Goal: Contribute content: Contribute content

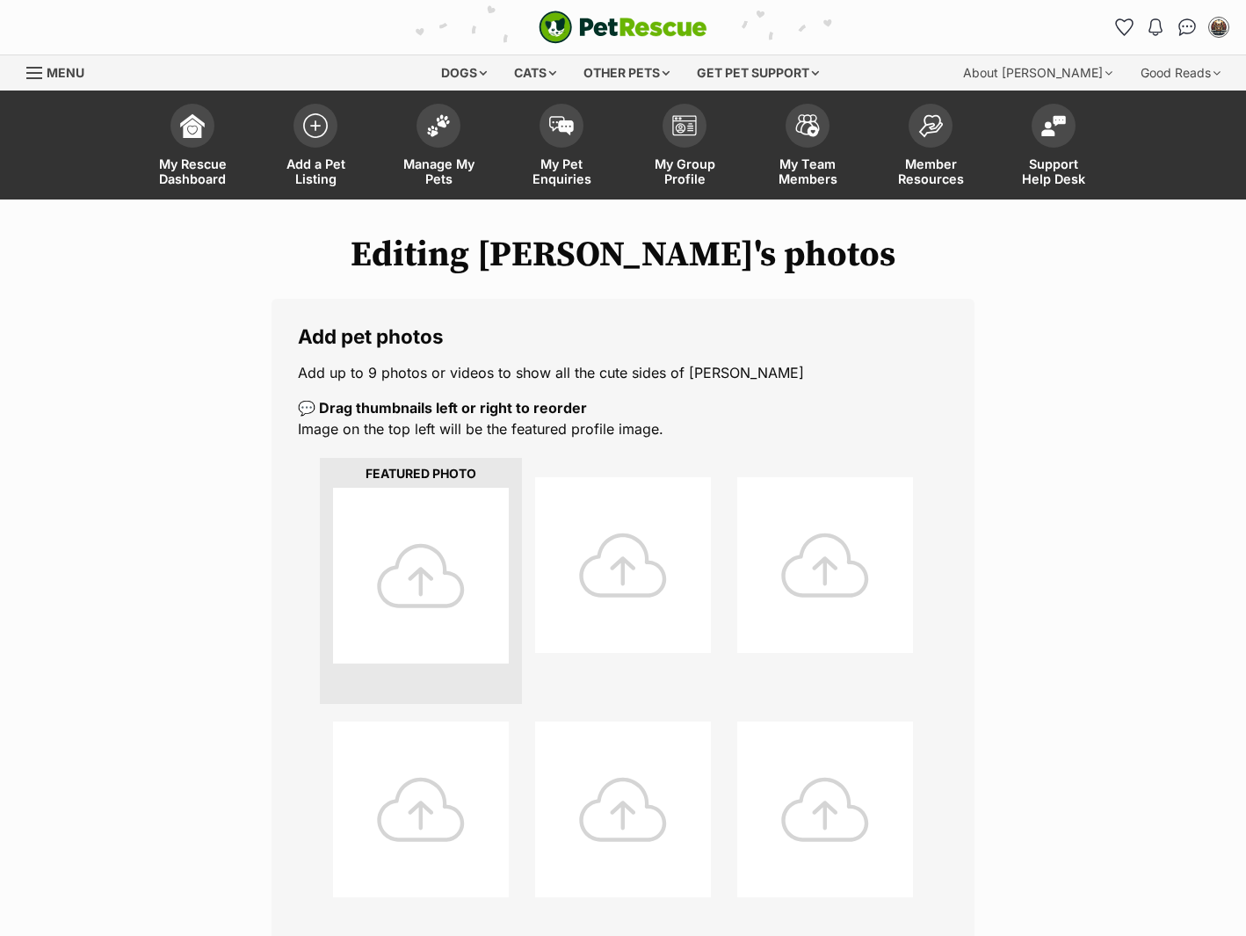
click at [477, 593] on div at bounding box center [421, 576] width 176 height 176
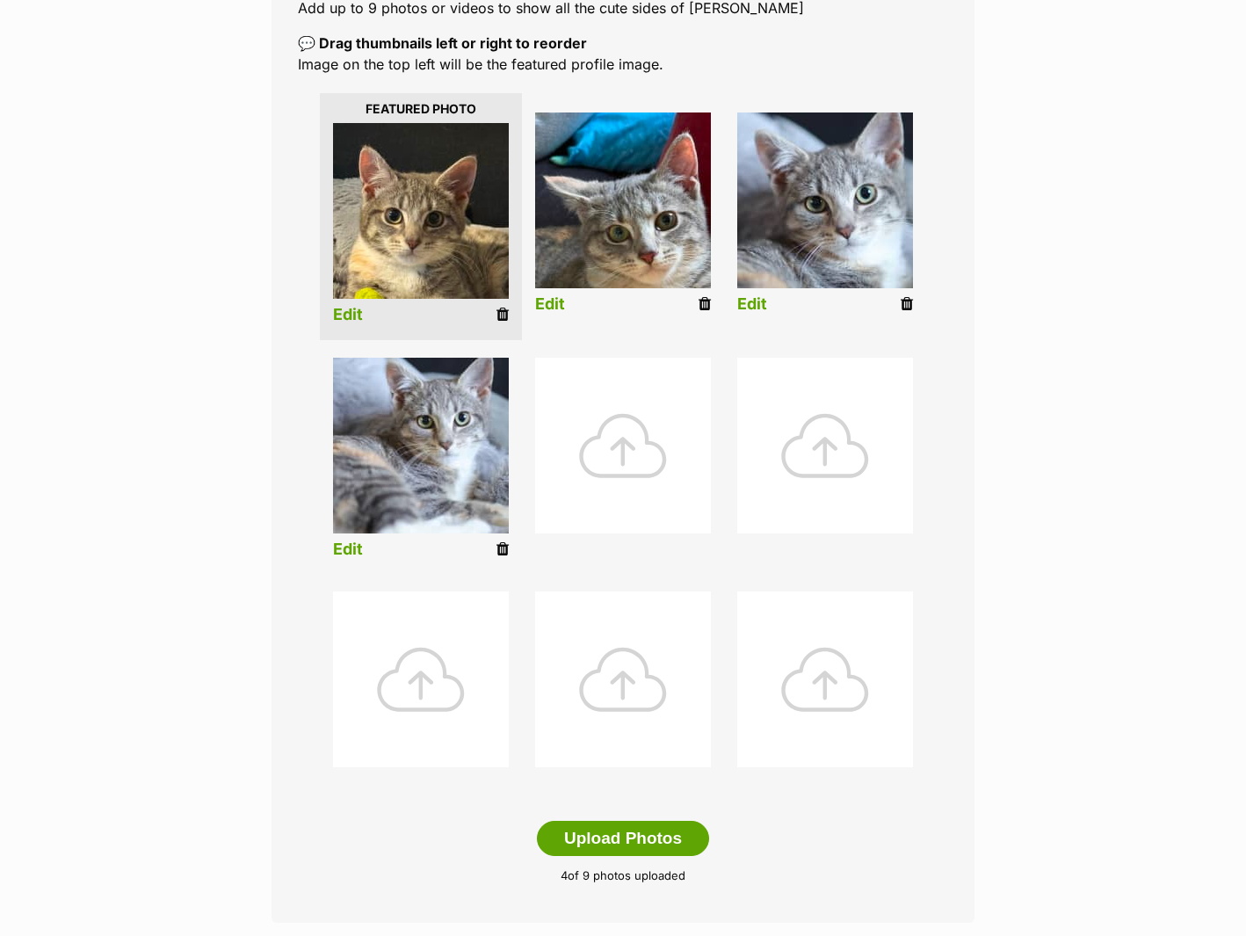
scroll to position [792, 0]
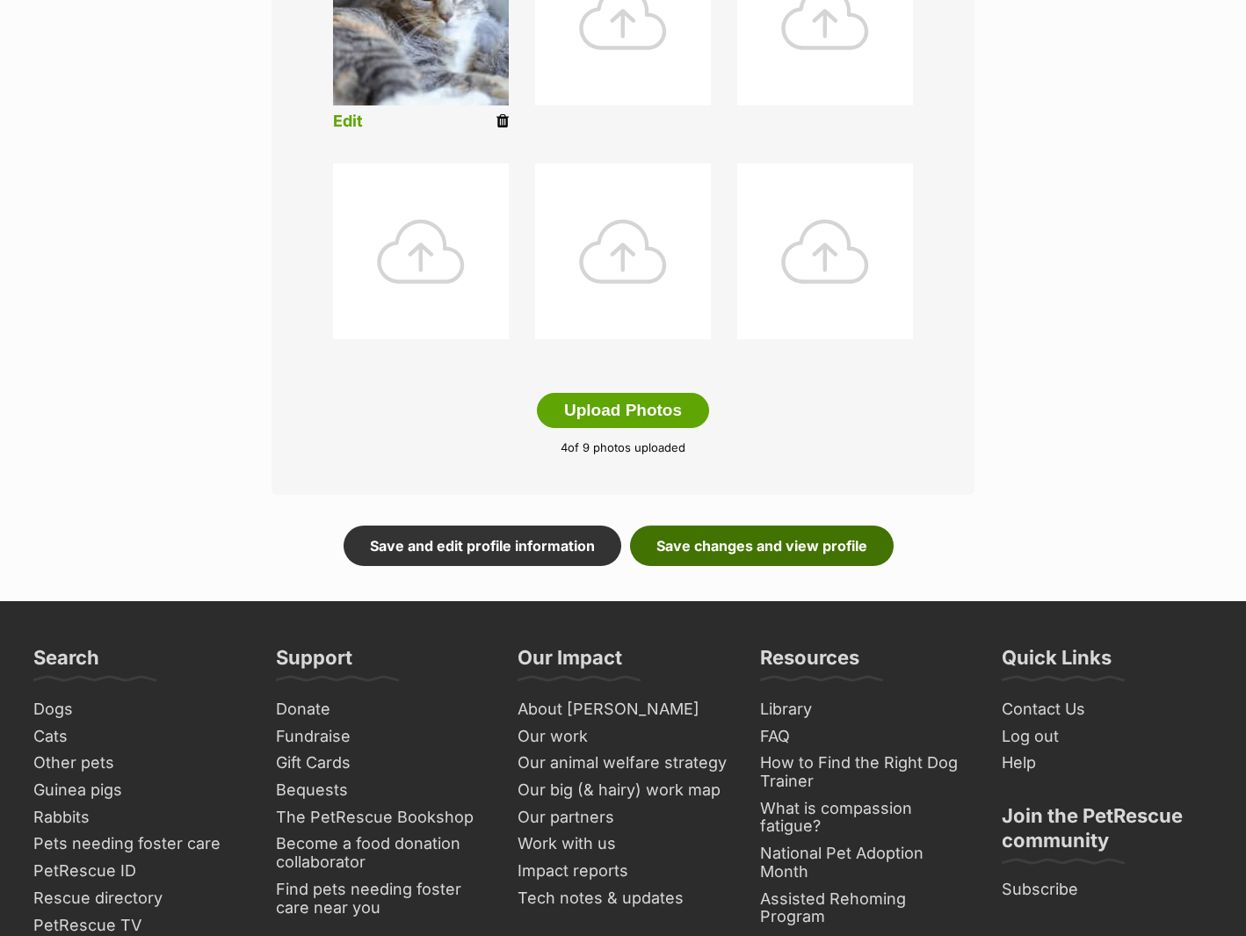
click at [791, 549] on link "Save changes and view profile" at bounding box center [762, 545] width 264 height 40
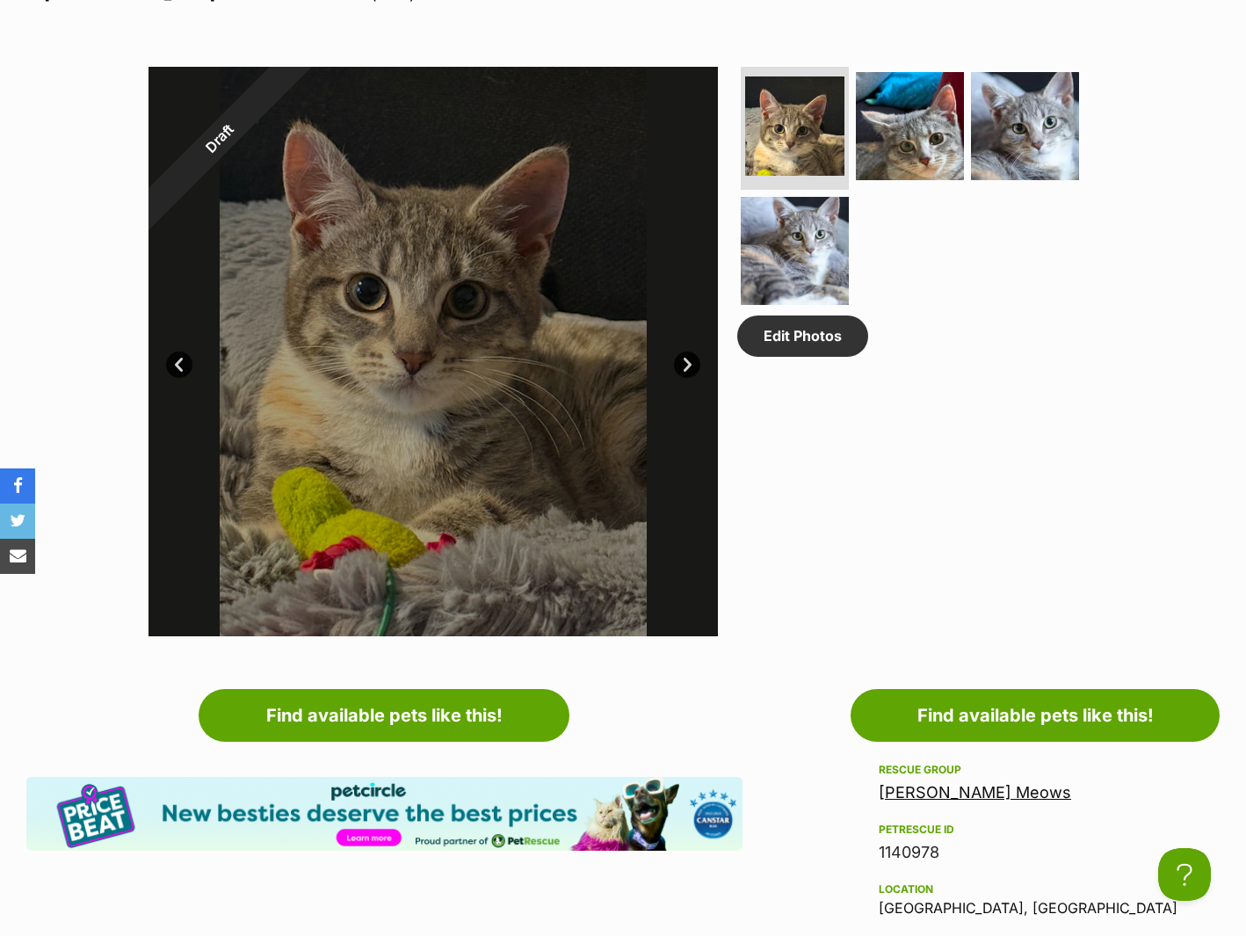
click at [525, 486] on div at bounding box center [432, 351] width 569 height 569
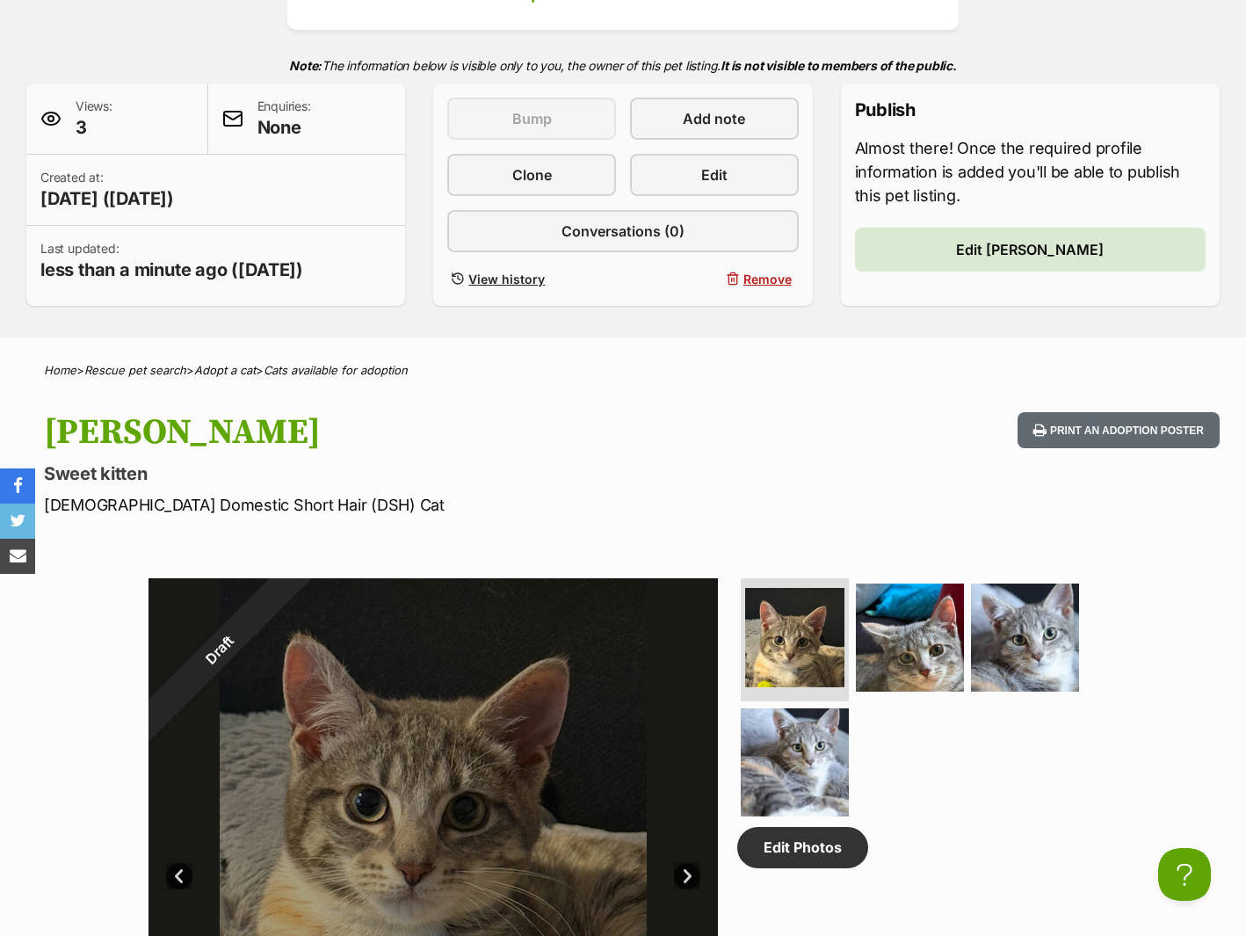
scroll to position [331, 0]
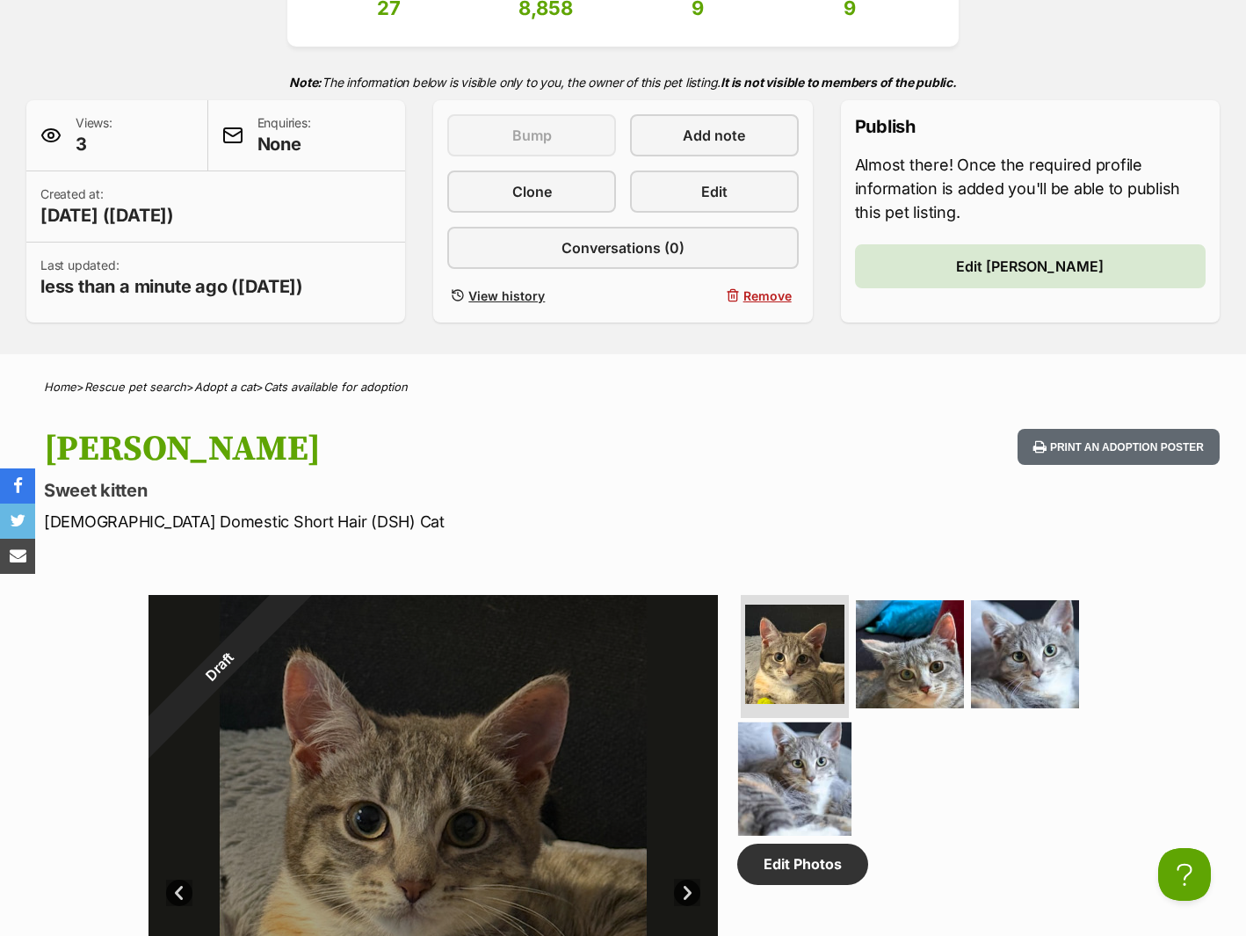
click at [798, 768] on img at bounding box center [794, 777] width 113 height 113
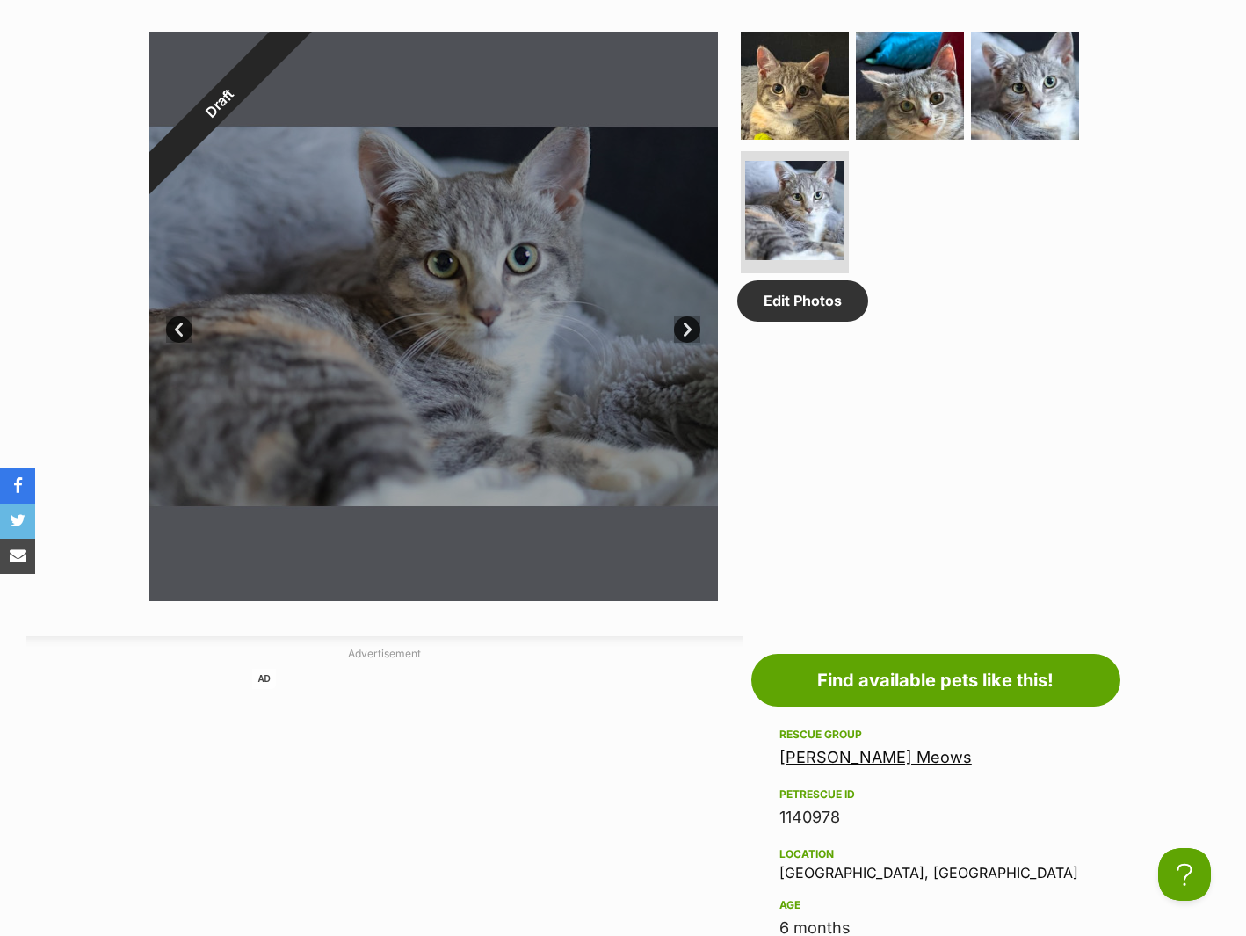
scroll to position [907, 0]
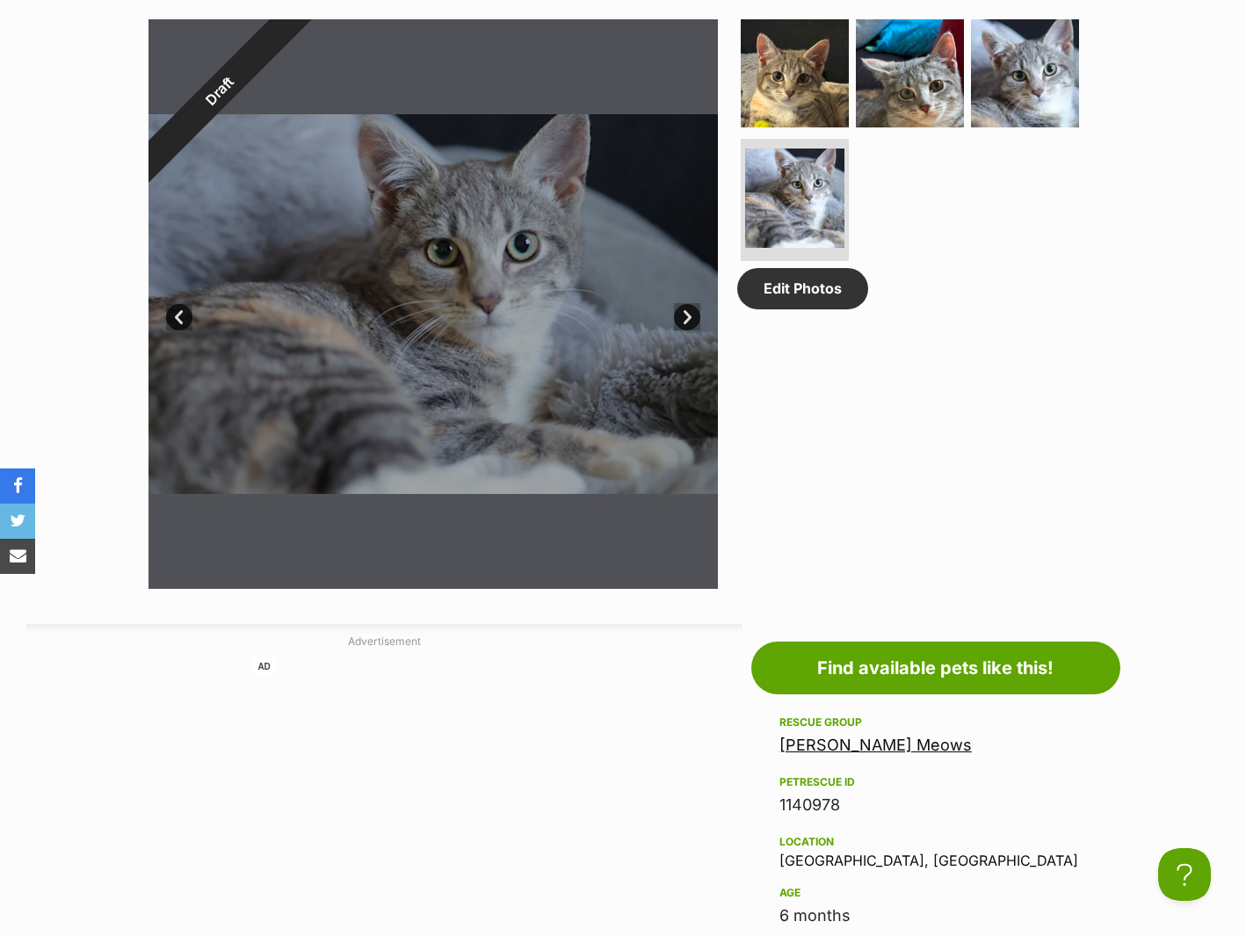
click at [180, 329] on link "Prev" at bounding box center [179, 317] width 26 height 26
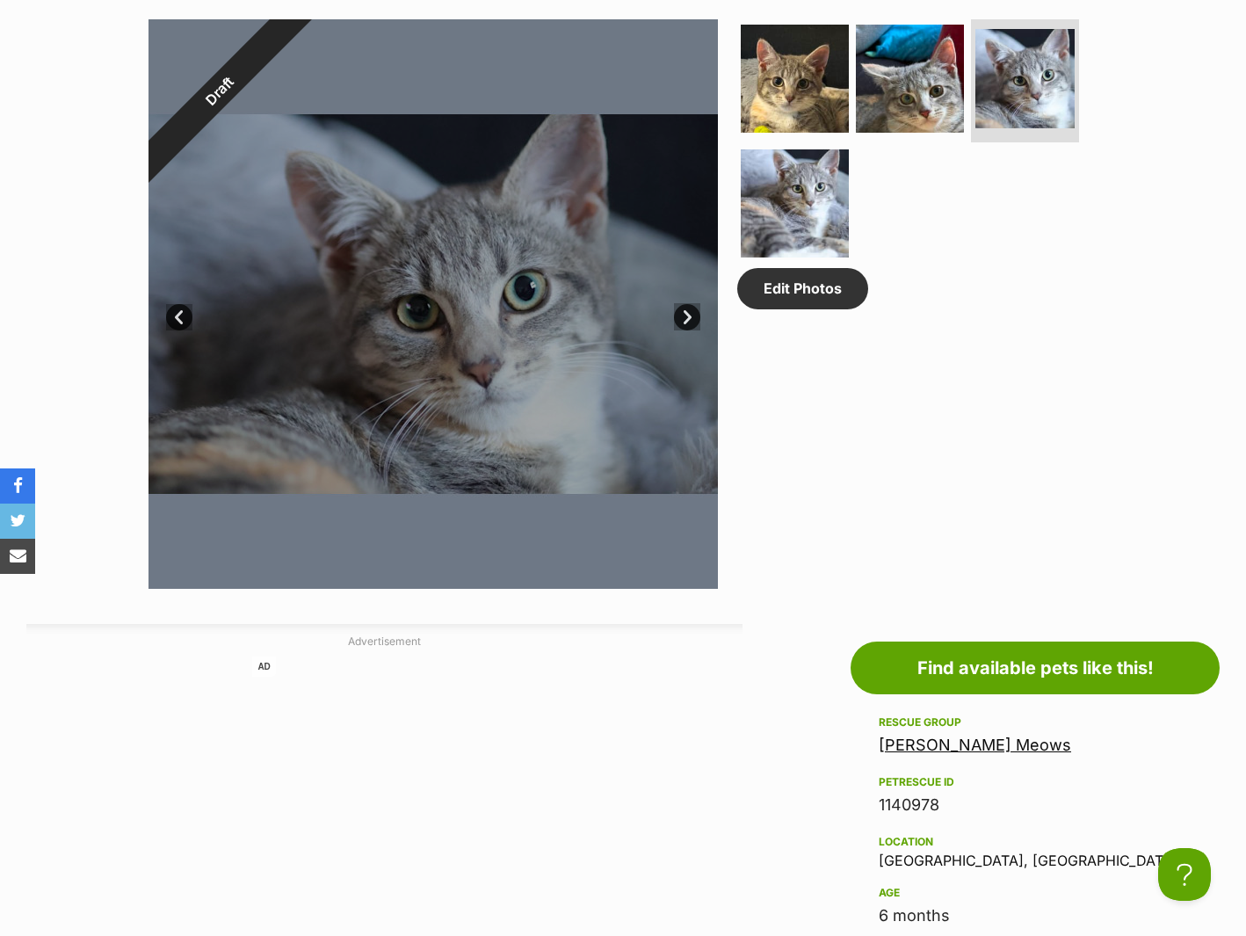
click at [180, 329] on link "Prev" at bounding box center [179, 317] width 26 height 26
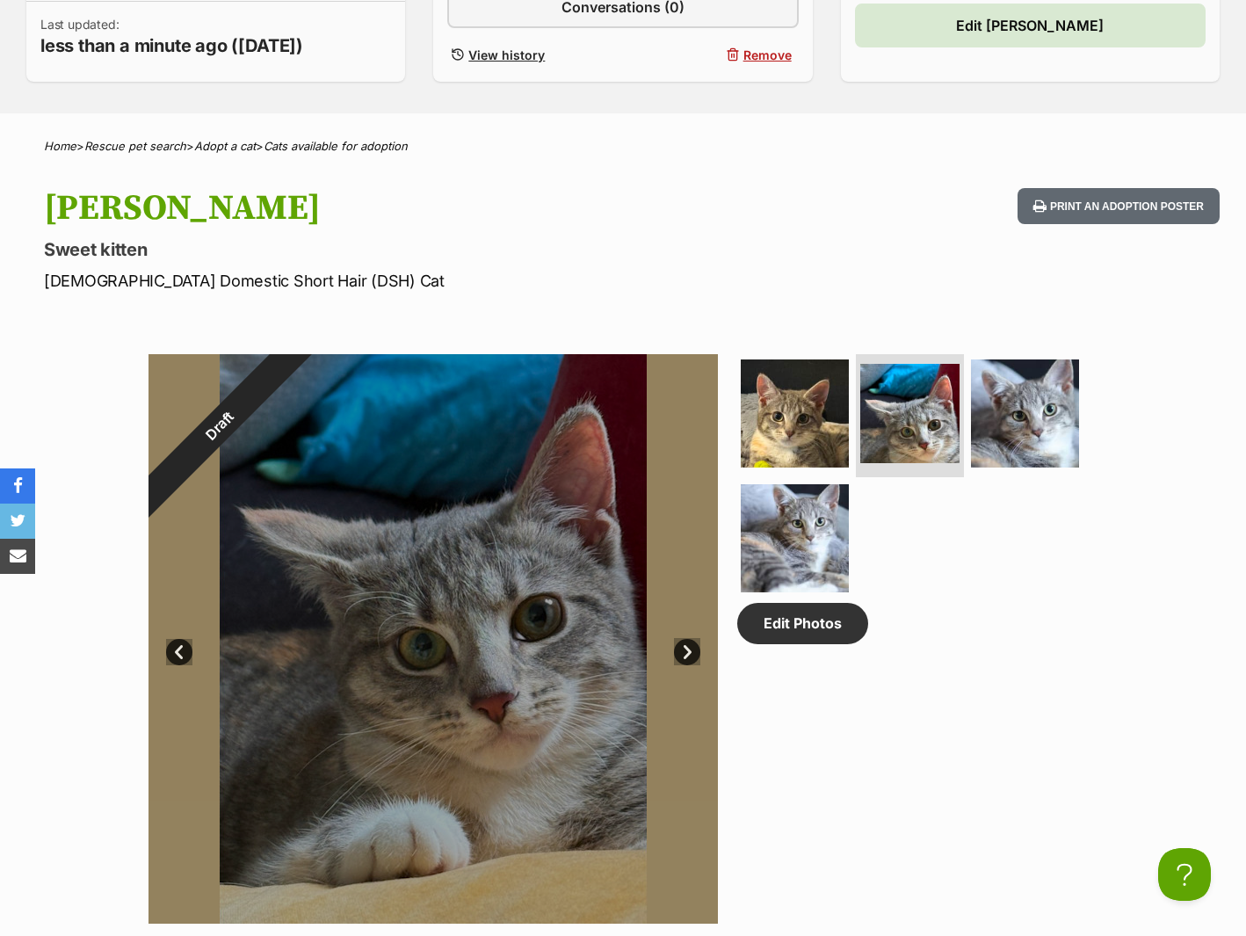
scroll to position [0, 0]
click at [176, 657] on link "Prev" at bounding box center [179, 652] width 26 height 26
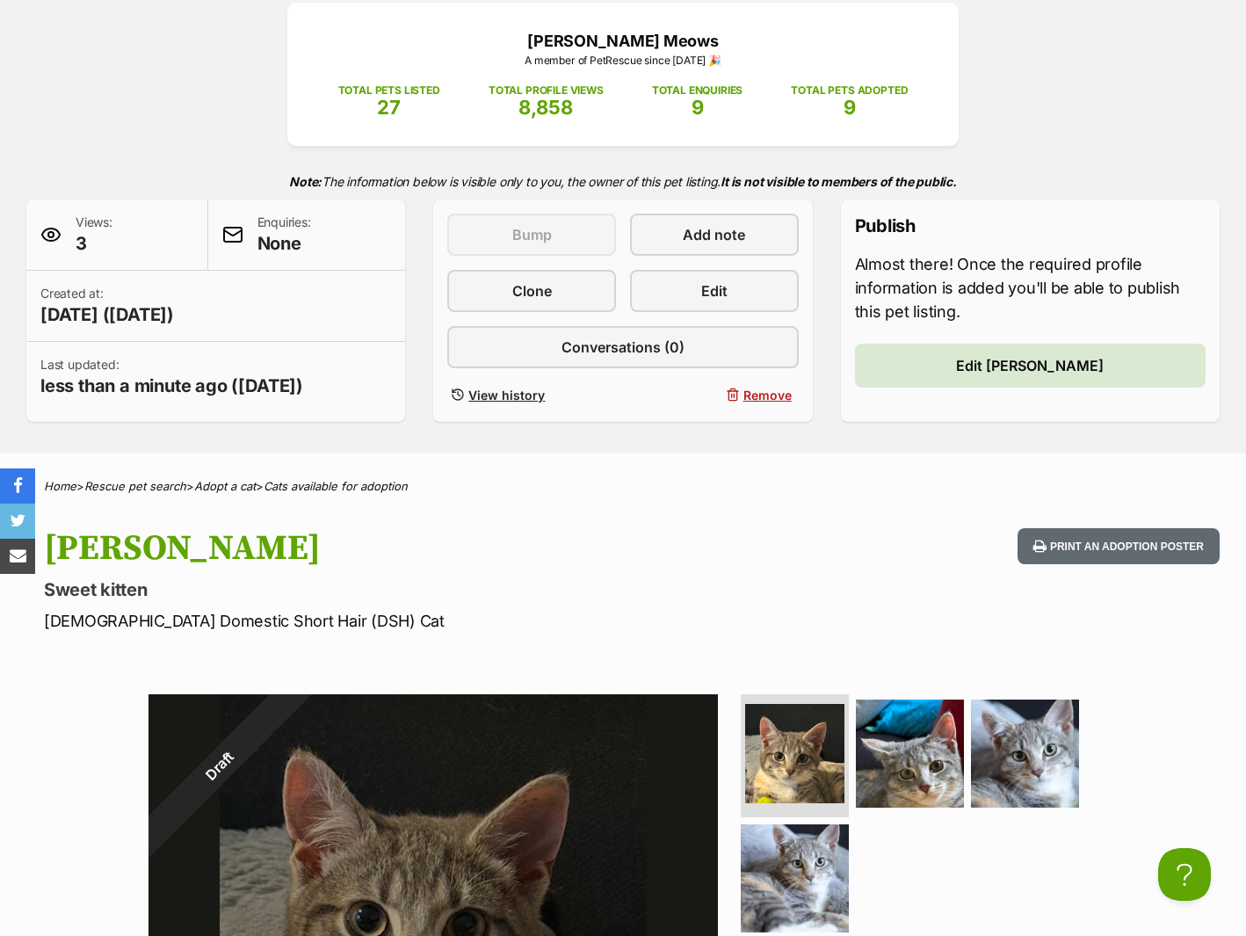
scroll to position [214, 0]
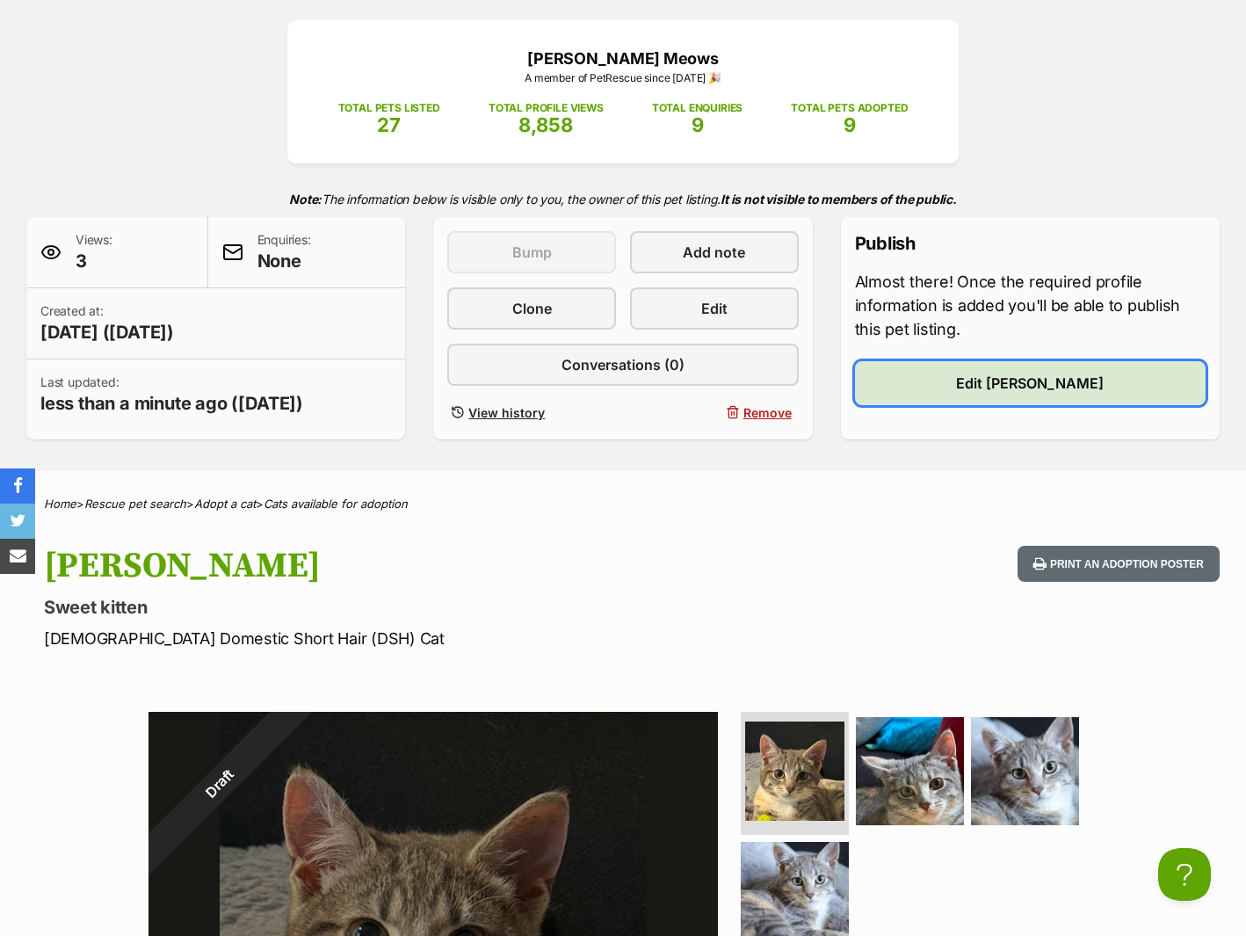
click at [1037, 377] on span "Edit [PERSON_NAME]" at bounding box center [1030, 383] width 148 height 21
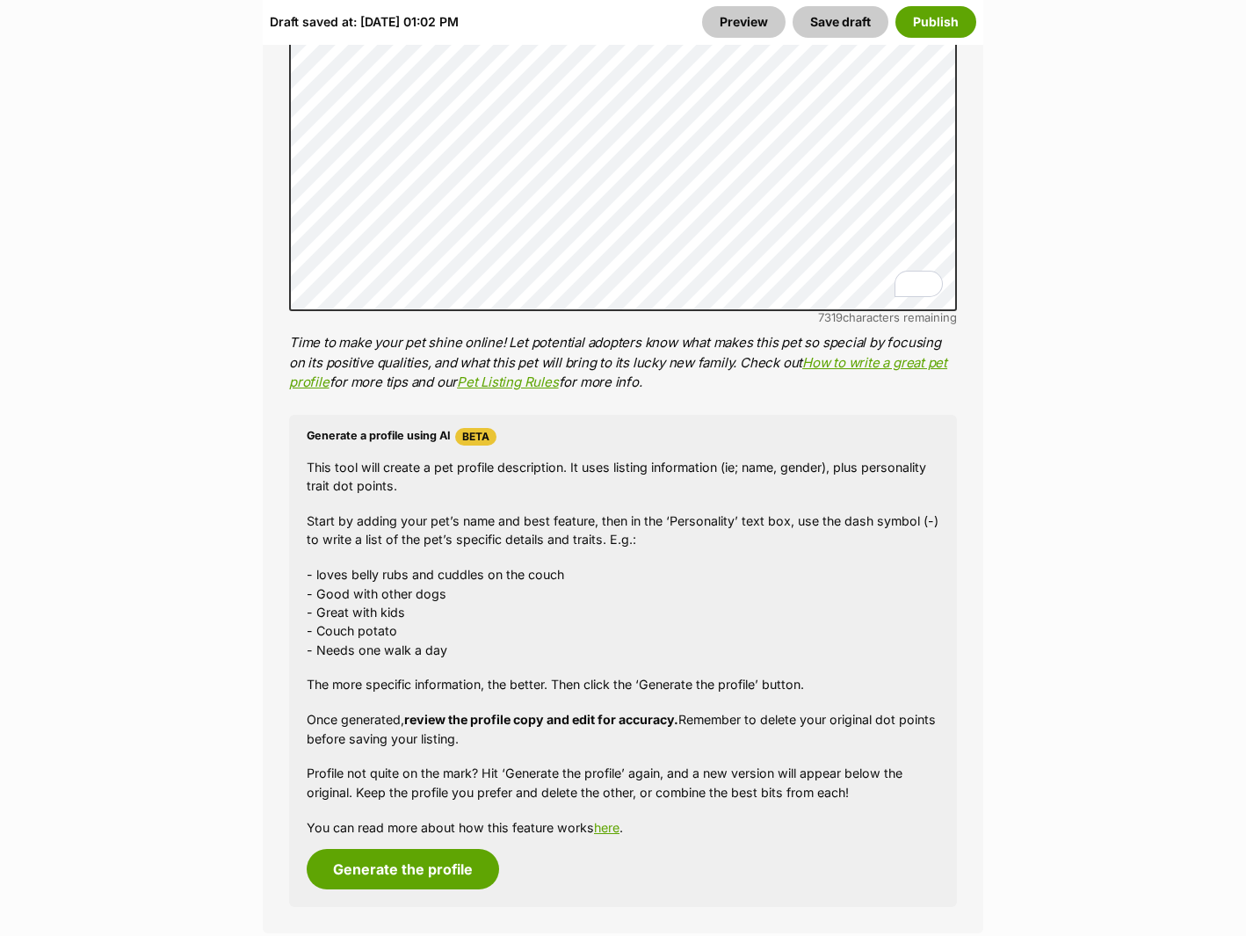
scroll to position [1605, 0]
